Goal: Task Accomplishment & Management: Use online tool/utility

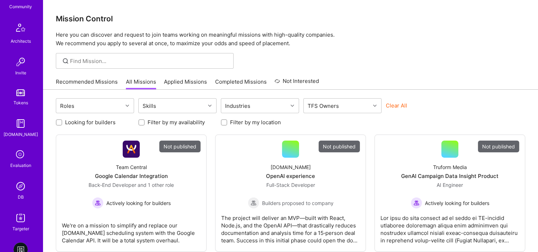
scroll to position [249, 0]
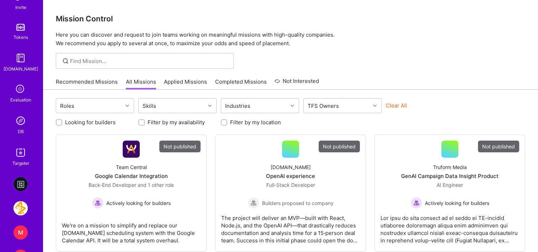
click at [11, 119] on link "DB" at bounding box center [21, 124] width 44 height 22
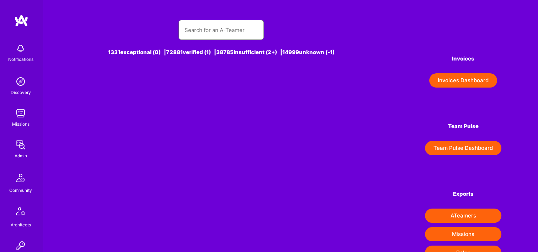
click at [235, 35] on input "text" at bounding box center [221, 30] width 74 height 18
click at [200, 30] on input "marvis carlos" at bounding box center [221, 30] width 74 height 18
type input "marvin carlos"
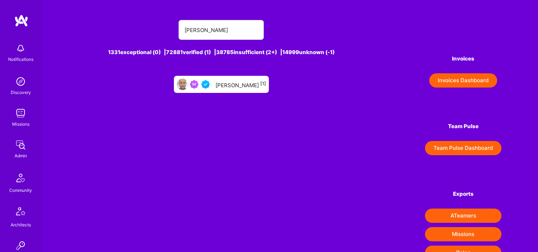
click at [232, 87] on div "Marvin Carlos [1]" at bounding box center [240, 84] width 50 height 9
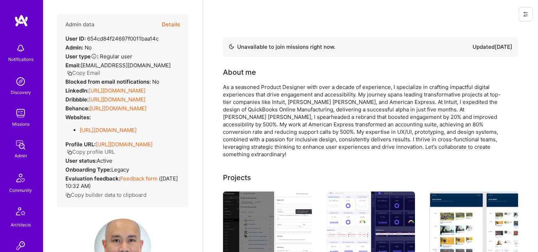
click at [526, 12] on icon at bounding box center [525, 14] width 4 height 4
click at [495, 34] on button "Login as Marvin" at bounding box center [494, 30] width 75 height 18
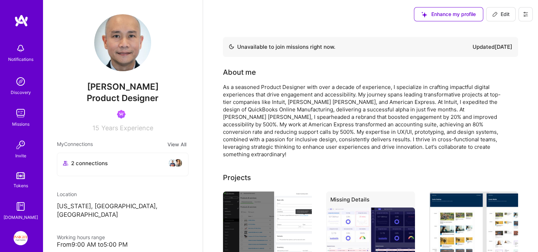
scroll to position [31, 0]
